Goal: Navigation & Orientation: Find specific page/section

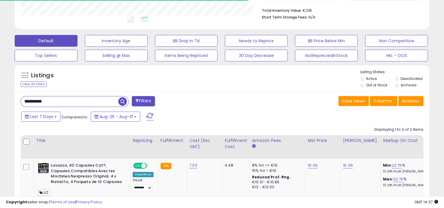
scroll to position [120, 240]
type input "**********"
click at [125, 98] on span "button" at bounding box center [122, 101] width 9 height 9
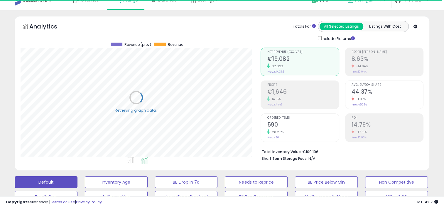
scroll to position [0, 0]
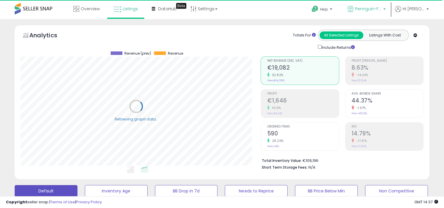
click at [358, 9] on span "Pennguin-FR-MAIN" at bounding box center [368, 9] width 26 height 6
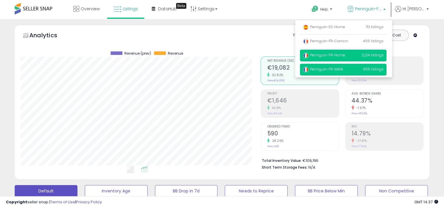
scroll to position [120, 240]
click at [333, 53] on span "Pennguin-FR-Home" at bounding box center [324, 55] width 42 height 5
